Goal: Task Accomplishment & Management: Use online tool/utility

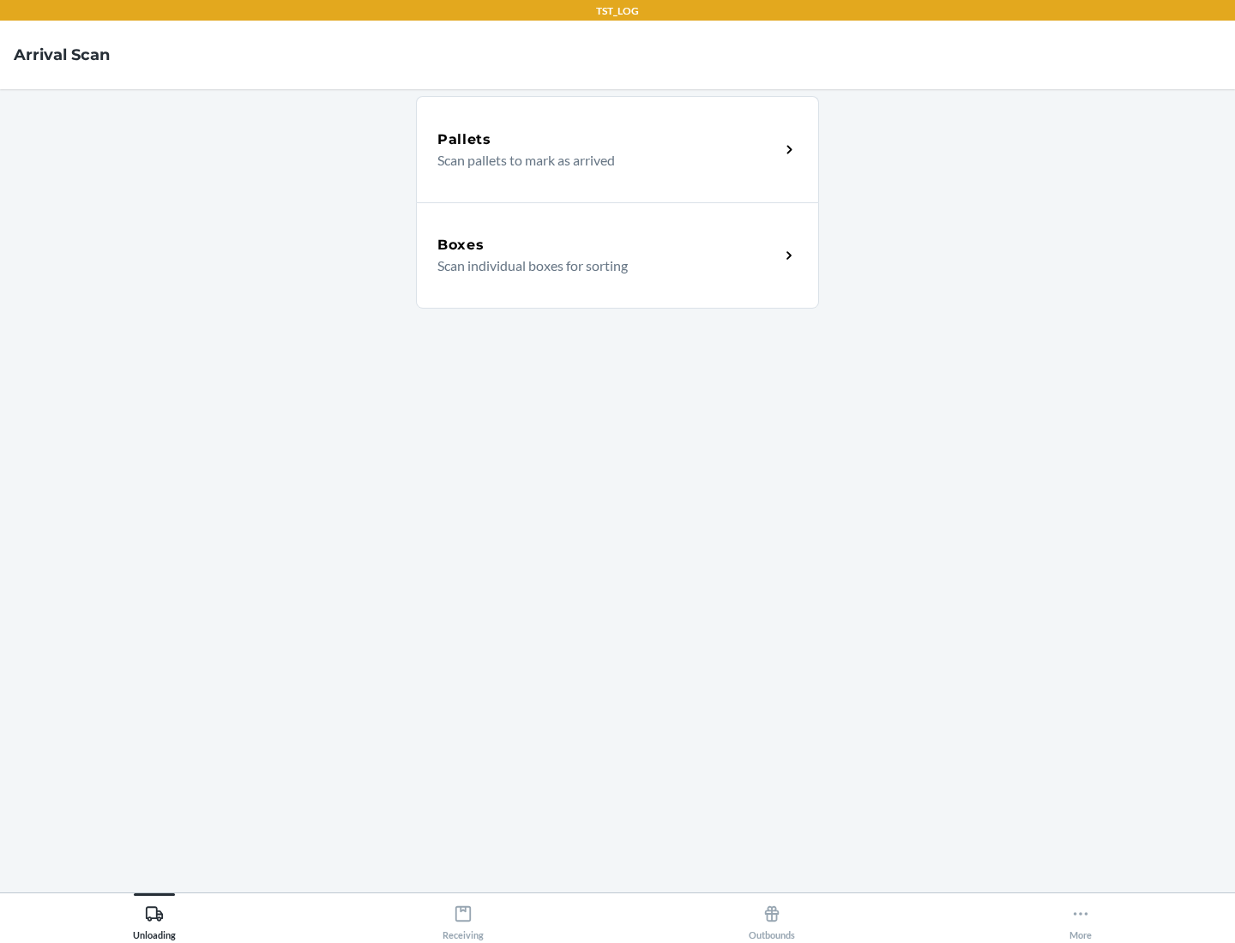
click at [608, 245] on div "Boxes" at bounding box center [608, 245] width 342 height 21
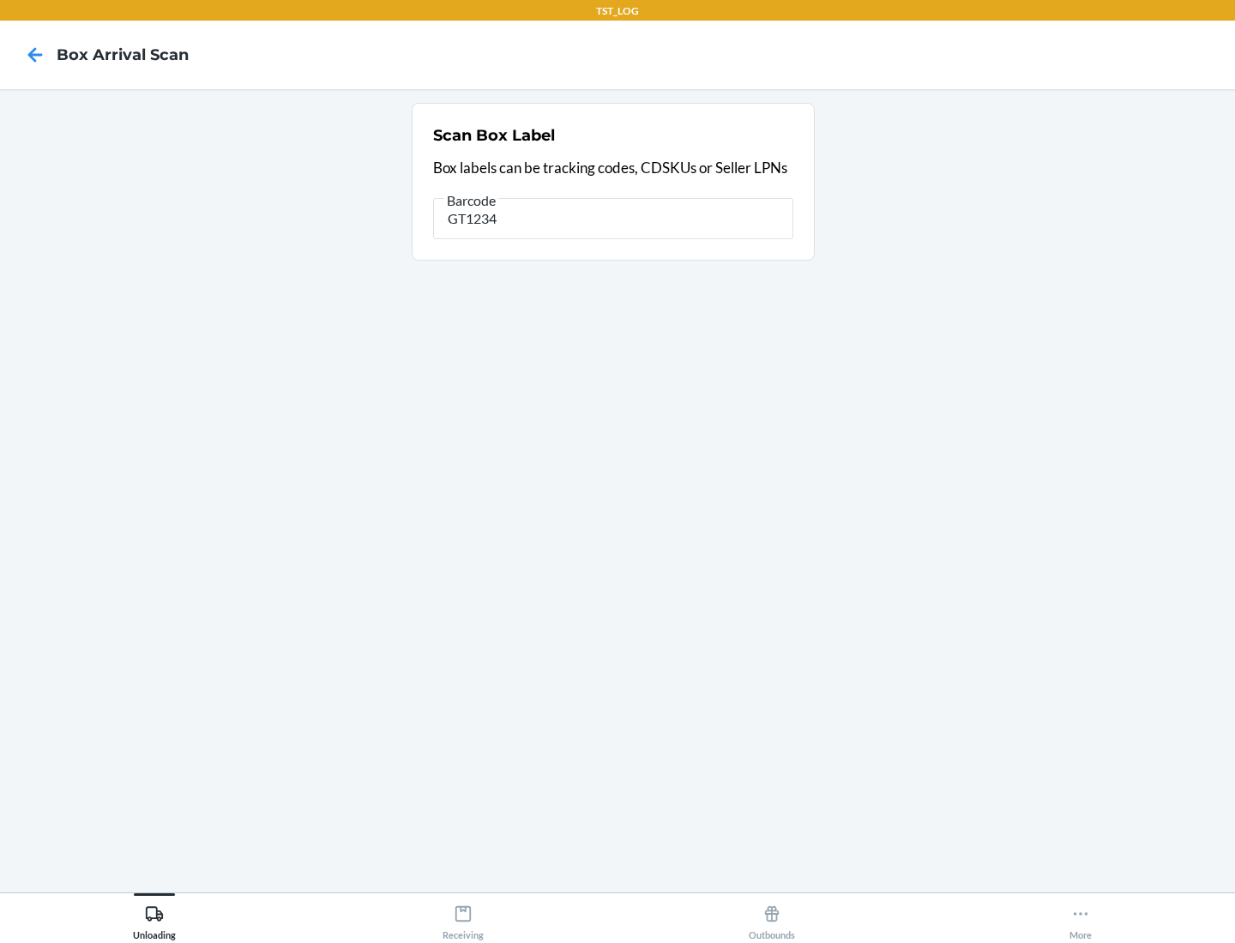
type input "GT1234"
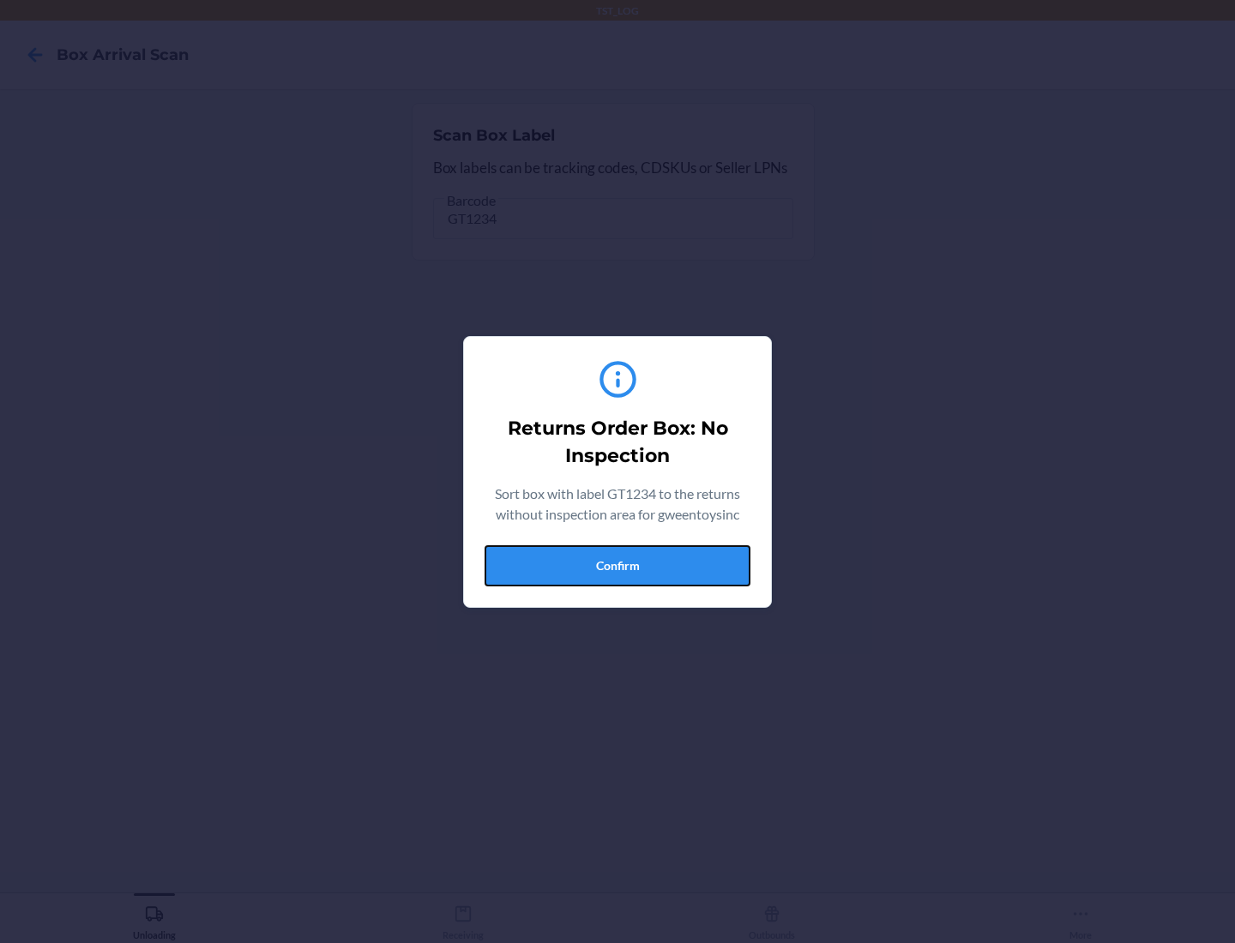
click at [617, 565] on button "Confirm" at bounding box center [617, 565] width 266 height 41
